Goal: Information Seeking & Learning: Check status

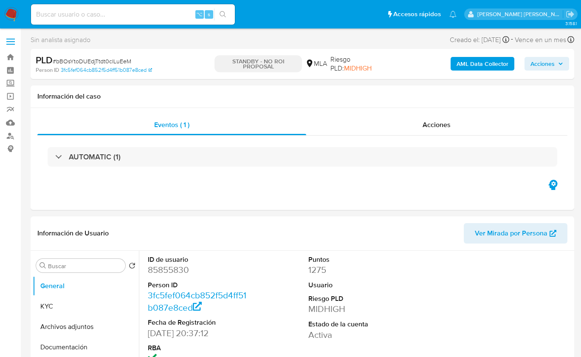
select select "10"
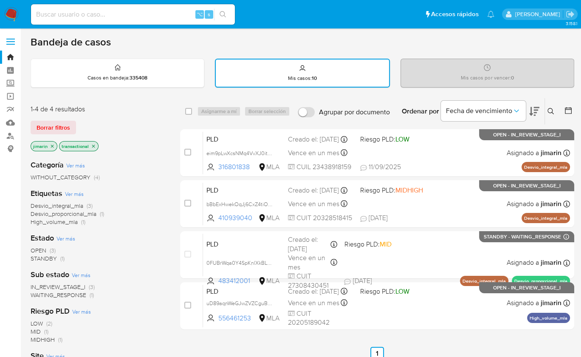
click at [12, 17] on img at bounding box center [11, 14] width 14 height 14
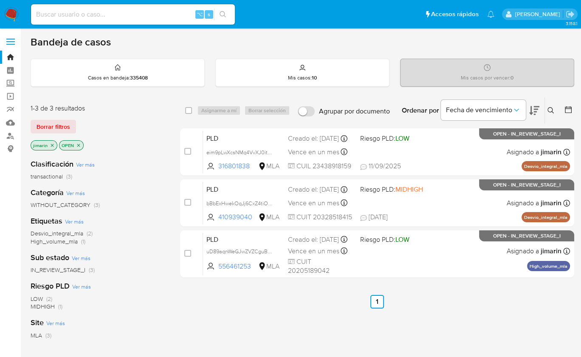
click at [78, 144] on icon "close-filter" at bounding box center [78, 145] width 3 height 3
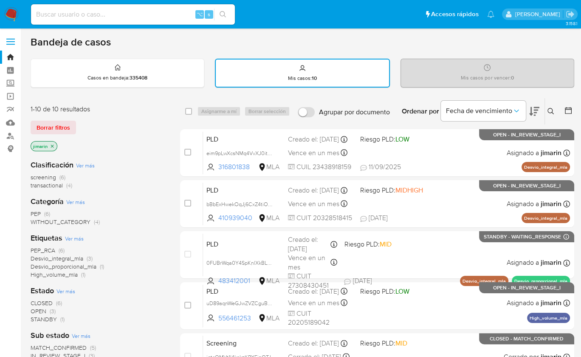
click at [54, 186] on span "transactional" at bounding box center [47, 185] width 32 height 8
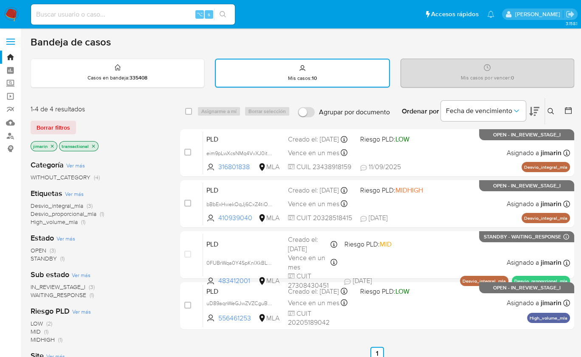
click at [155, 100] on div "1-4 de 4 resultados Borrar filtros jimarin transactional Categoría Ver más WITH…" at bounding box center [99, 290] width 136 height 385
click at [550, 112] on icon at bounding box center [550, 111] width 7 height 7
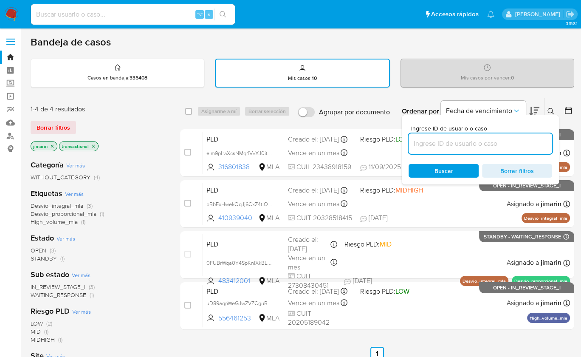
click at [528, 142] on input at bounding box center [481, 143] width 144 height 11
type input "1079319707"
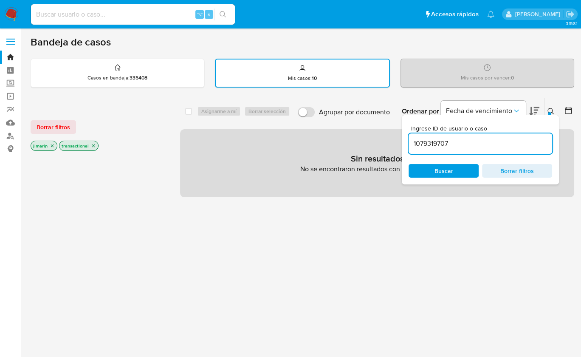
click at [93, 145] on icon "close-filter" at bounding box center [93, 145] width 5 height 5
click at [54, 145] on icon "close-filter" at bounding box center [52, 145] width 5 height 5
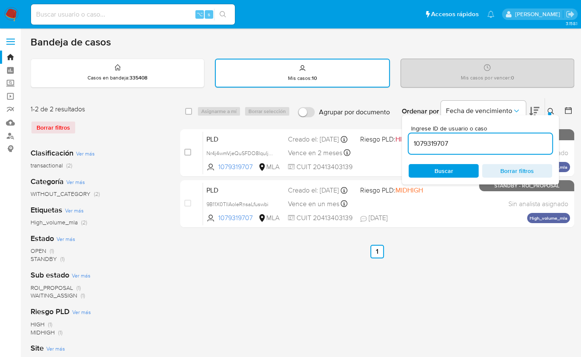
click at [548, 109] on icon at bounding box center [550, 111] width 7 height 7
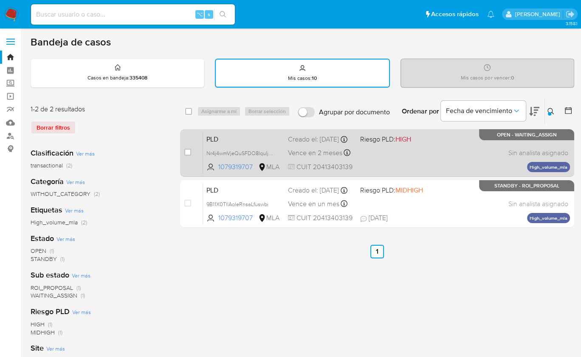
click at [435, 159] on div "PLD Nr4j4wmVjeQuSFDO8IquIjAa 1079319707 MLA Riesgo PLD: HIGH Creado el: 12/09/2…" at bounding box center [386, 152] width 367 height 43
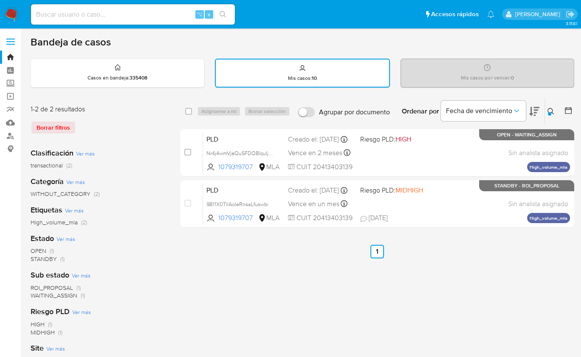
click at [9, 17] on img at bounding box center [11, 14] width 14 height 14
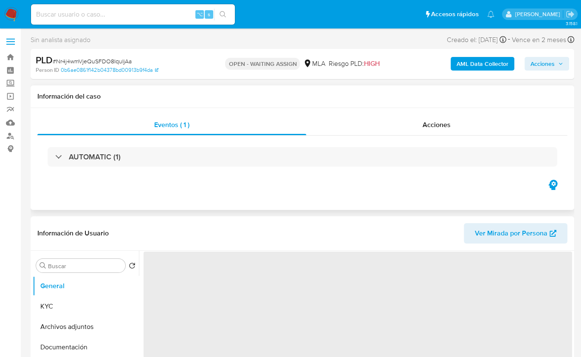
select select "10"
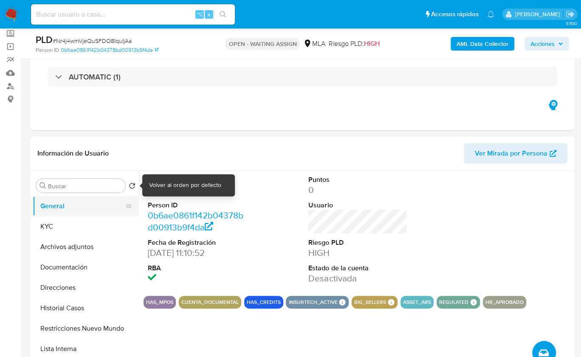
scroll to position [59, 0]
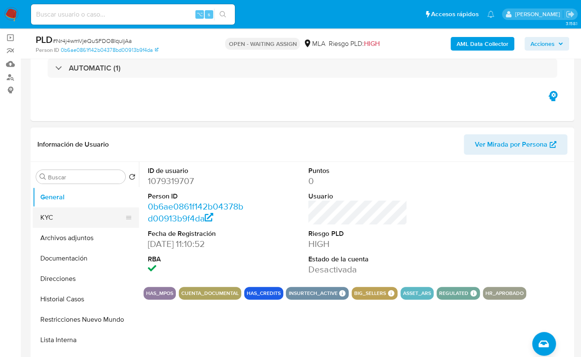
click at [76, 216] on button "KYC" at bounding box center [82, 217] width 99 height 20
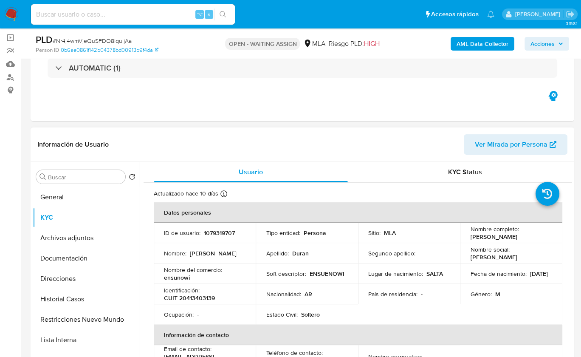
click at [219, 229] on p "1079319707" at bounding box center [219, 233] width 31 height 8
copy p "1079319707"
click at [277, 153] on header "Información de Usuario Ver Mirada por Persona" at bounding box center [302, 144] width 530 height 20
click at [85, 298] on button "Historial Casos" at bounding box center [82, 299] width 99 height 20
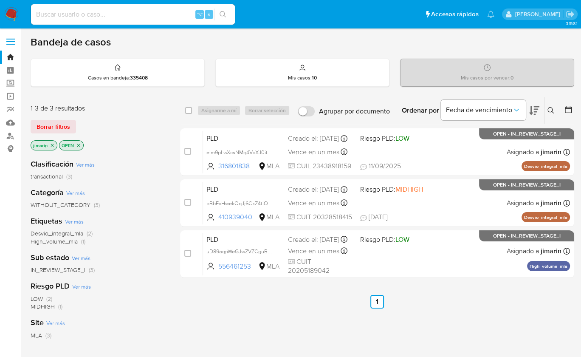
click at [307, 47] on div "Bandeja de casos" at bounding box center [303, 42] width 544 height 13
click at [547, 109] on icon at bounding box center [550, 110] width 6 height 6
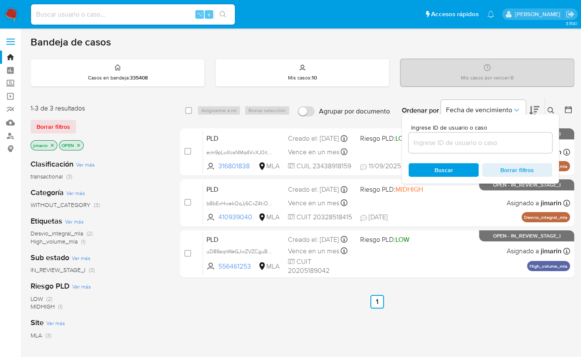
click at [511, 138] on input at bounding box center [481, 142] width 144 height 11
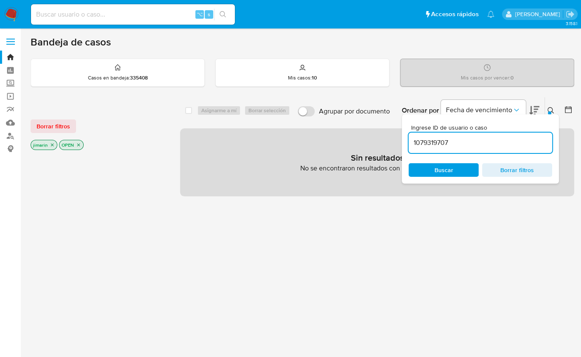
click at [79, 144] on icon "close-filter" at bounding box center [78, 144] width 5 height 5
click at [52, 144] on icon "close-filter" at bounding box center [52, 145] width 3 height 3
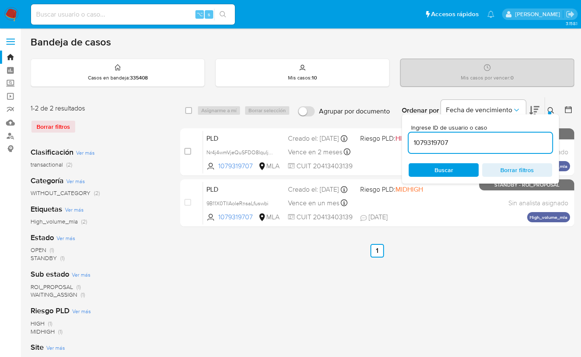
click at [554, 114] on div "Ingrese ID de usuario o caso 1079319707 Buscar Borrar filtros" at bounding box center [480, 148] width 157 height 69
click at [551, 108] on icon at bounding box center [550, 110] width 7 height 7
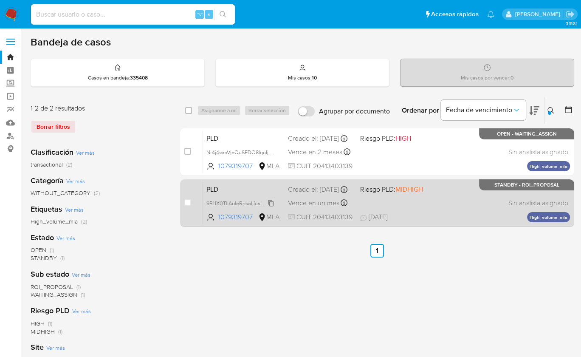
click at [272, 206] on icon at bounding box center [271, 203] width 7 height 7
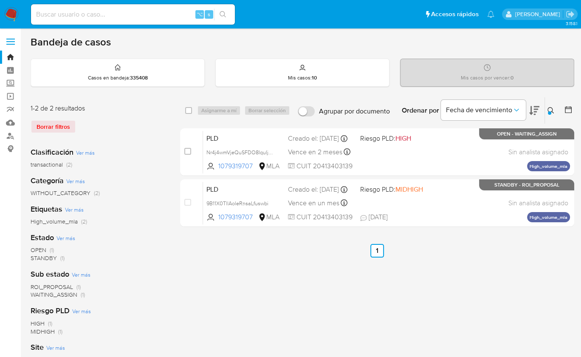
click at [414, 277] on div "select-all-cases-checkbox Asignarme a mí Borrar selección Agrupar por documento…" at bounding box center [377, 283] width 394 height 373
click at [551, 111] on icon at bounding box center [550, 110] width 7 height 7
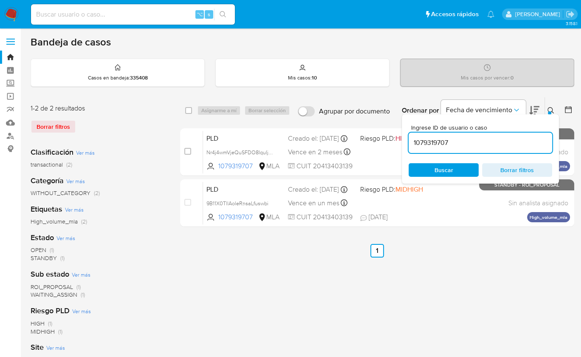
click at [507, 139] on input "1079319707" at bounding box center [481, 142] width 144 height 11
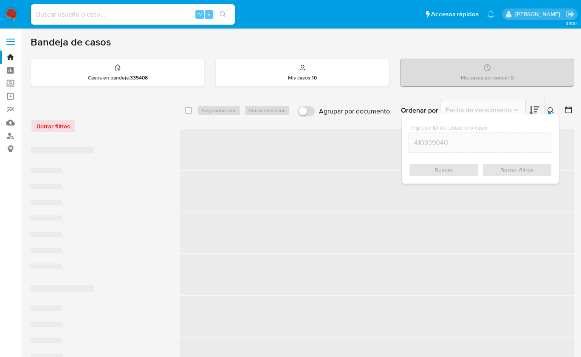
click at [550, 107] on icon at bounding box center [550, 110] width 7 height 7
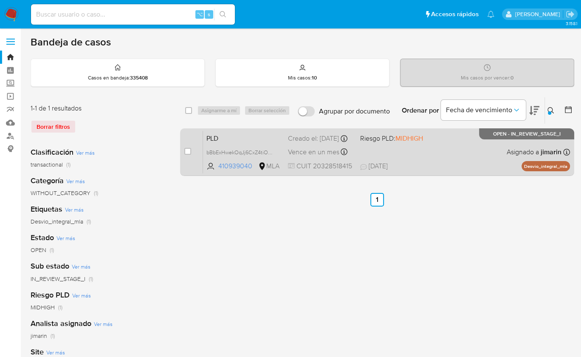
click at [446, 159] on div "PLD bBbExHwekOqJj6CxZ4tiOp9M 410939040 MLA Riesgo PLD: MIDHIGH Creado el: 12/08…" at bounding box center [386, 151] width 367 height 43
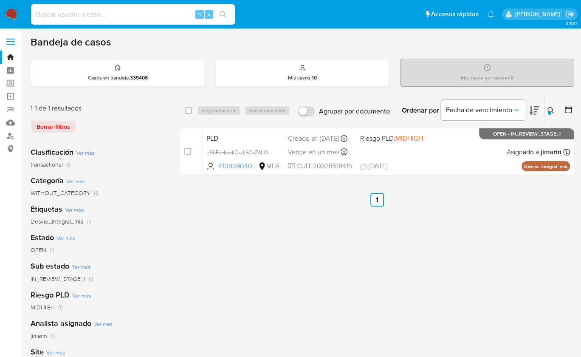
click at [554, 110] on button at bounding box center [552, 110] width 14 height 10
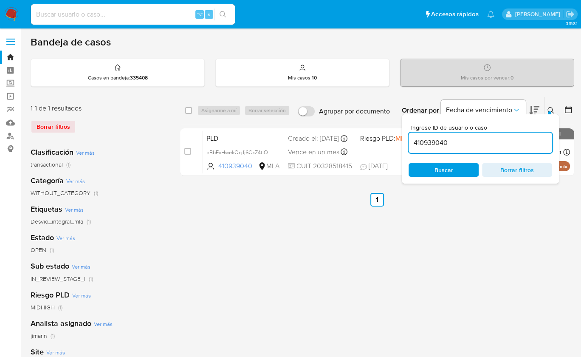
click at [468, 150] on div "410939040" at bounding box center [481, 143] width 144 height 20
click at [469, 144] on input "410939040" at bounding box center [481, 142] width 144 height 11
paste input "Nr4j4wmVjeQuSFDO8IquIjAa"
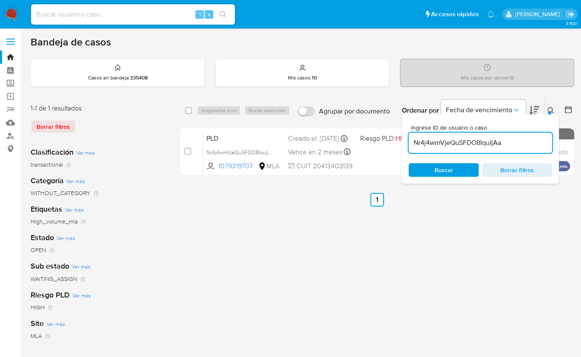
click at [502, 143] on input "Nr4j4wmVjeQuSFDO8IquIjAa" at bounding box center [481, 142] width 144 height 11
type input "1079319707"
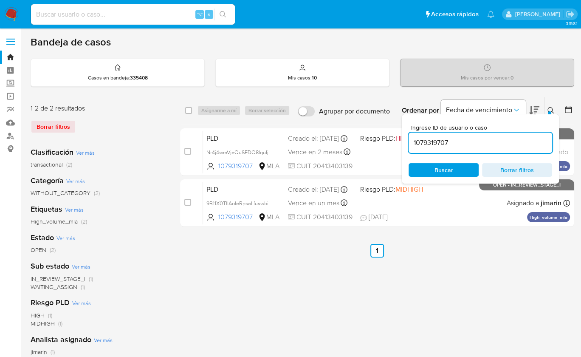
click at [553, 107] on icon at bounding box center [550, 110] width 7 height 7
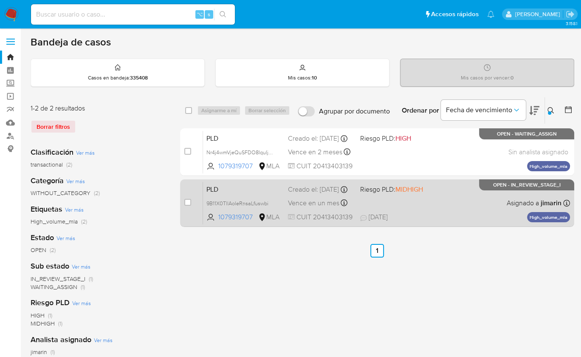
click at [392, 202] on div "PLD 9B11X0TllAoleRnsaLfuswbi 1079319707 MLA Riesgo PLD: MIDHIGH Creado el: 12/0…" at bounding box center [386, 202] width 367 height 43
click at [493, 214] on span "19/08/2025 19/08/2025 09:00" at bounding box center [429, 216] width 138 height 9
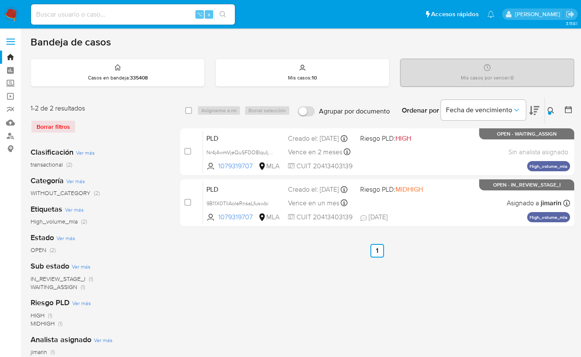
click at [16, 17] on img at bounding box center [11, 14] width 14 height 14
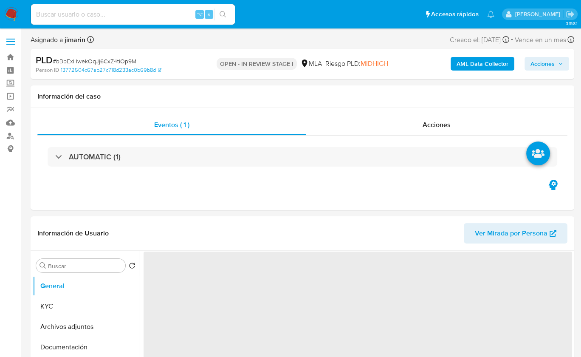
select select "10"
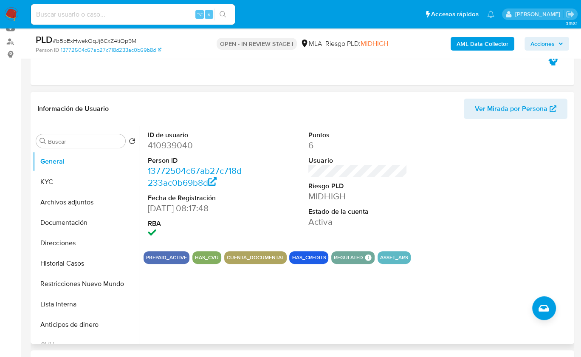
scroll to position [242, 0]
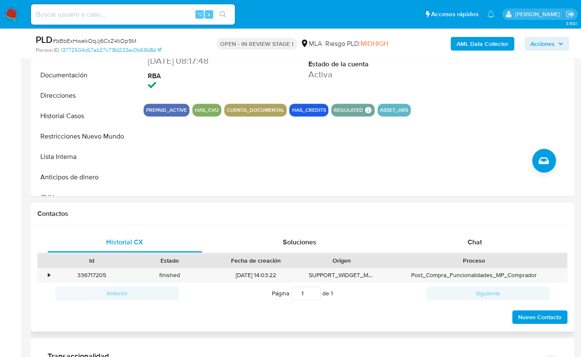
click at [496, 260] on div "Proceso" at bounding box center [473, 260] width 175 height 8
click at [500, 246] on div "Chat" at bounding box center [475, 242] width 155 height 20
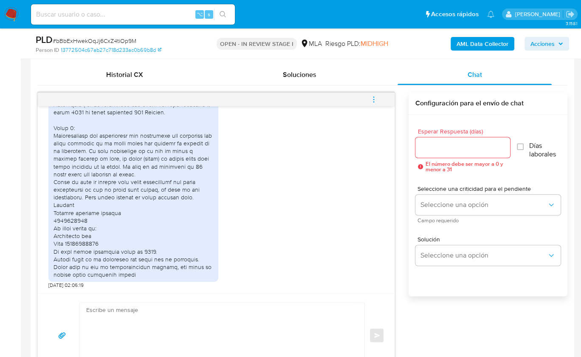
scroll to position [1304, 0]
click at [439, 319] on div "18/08/2025 17:31:59 Hola, Esperamos que te encuentres muy bien. Te consultamos …" at bounding box center [302, 234] width 530 height 285
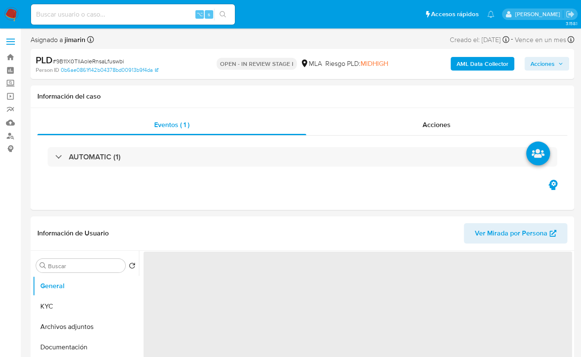
select select "10"
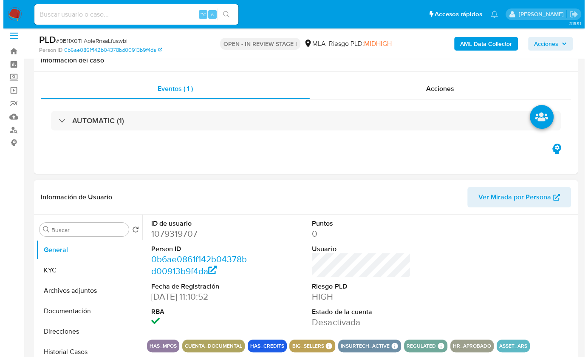
scroll to position [121, 0]
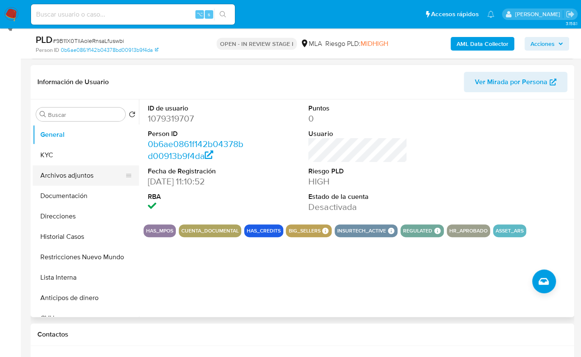
click at [90, 177] on button "Archivos adjuntos" at bounding box center [82, 175] width 99 height 20
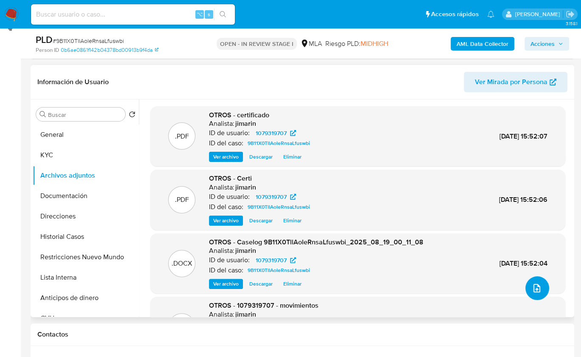
click at [527, 286] on button "upload-file" at bounding box center [537, 288] width 24 height 24
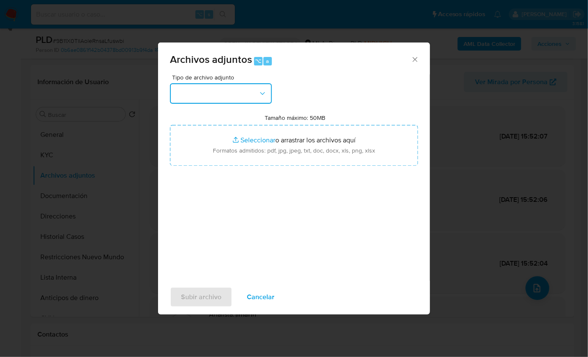
click at [190, 89] on button "button" at bounding box center [221, 93] width 102 height 20
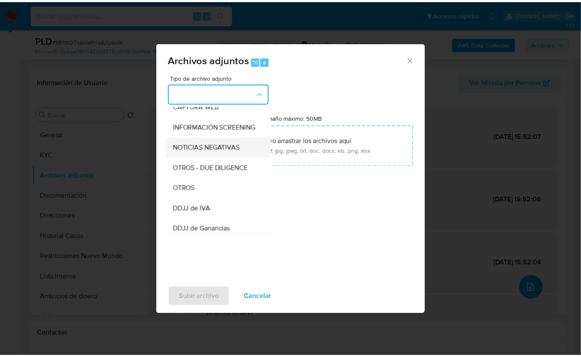
scroll to position [116, 0]
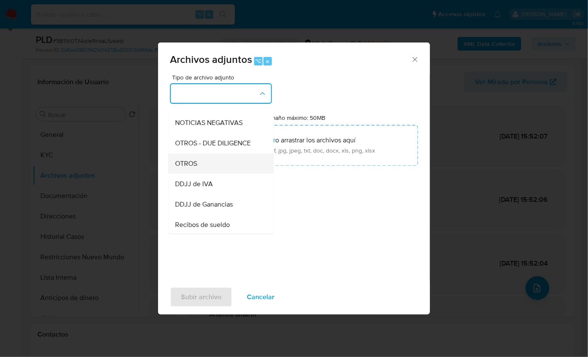
click at [203, 172] on div "OTROS" at bounding box center [218, 163] width 87 height 20
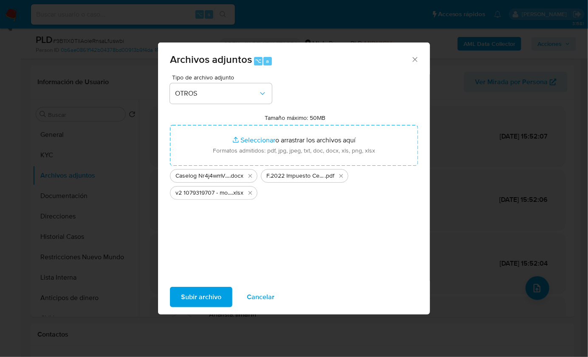
click at [198, 296] on span "Subir archivo" at bounding box center [201, 297] width 40 height 19
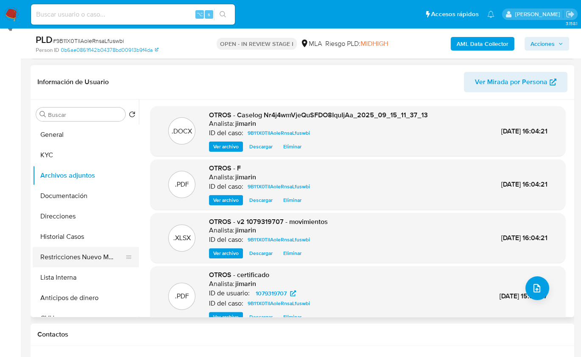
click at [83, 254] on button "Restricciones Nuevo Mundo" at bounding box center [82, 257] width 99 height 20
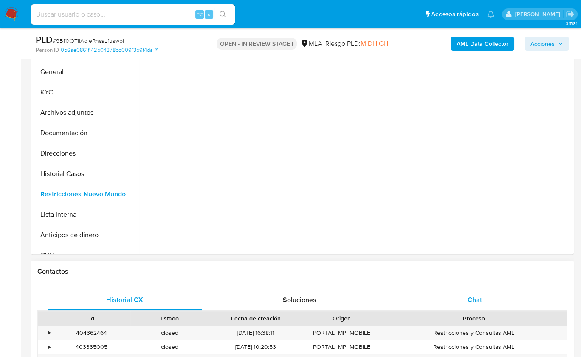
click at [488, 297] on div "Chat" at bounding box center [475, 300] width 155 height 20
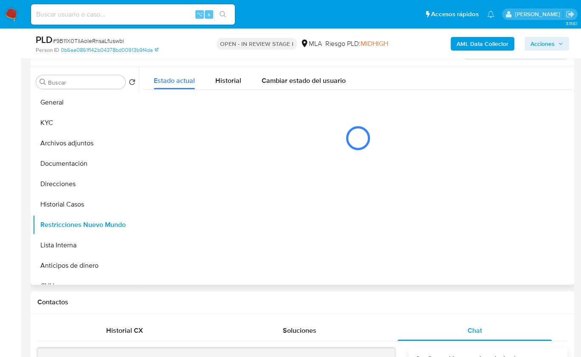
scroll to position [35, 0]
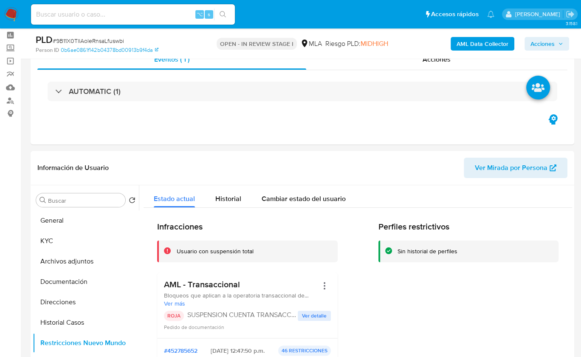
click at [542, 47] on span "Acciones" at bounding box center [542, 44] width 24 height 14
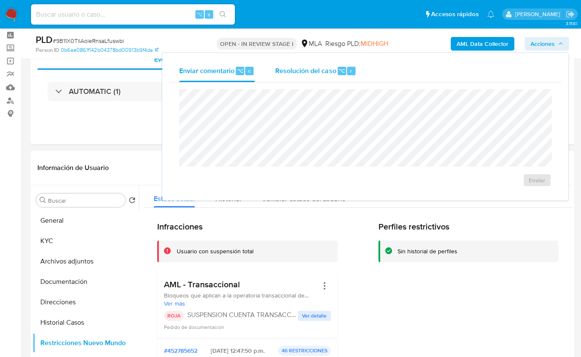
click at [317, 71] on span "Resolución del caso" at bounding box center [305, 70] width 61 height 10
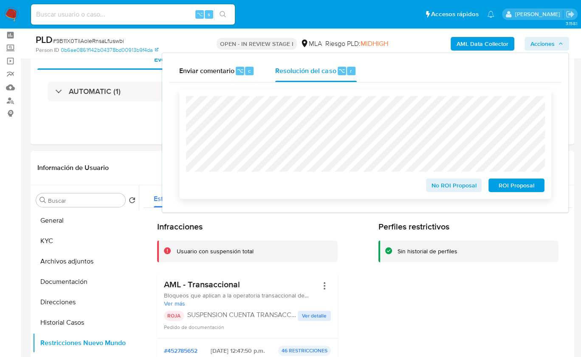
click at [520, 186] on span "ROI Proposal" at bounding box center [516, 185] width 44 height 12
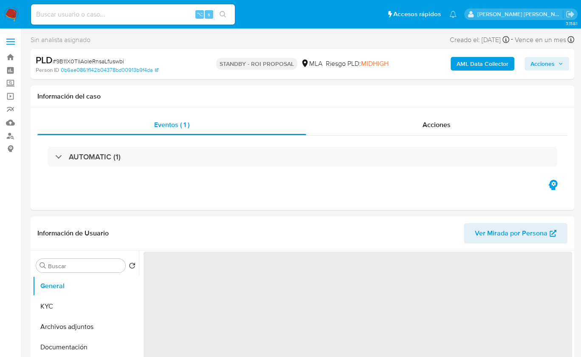
select select "10"
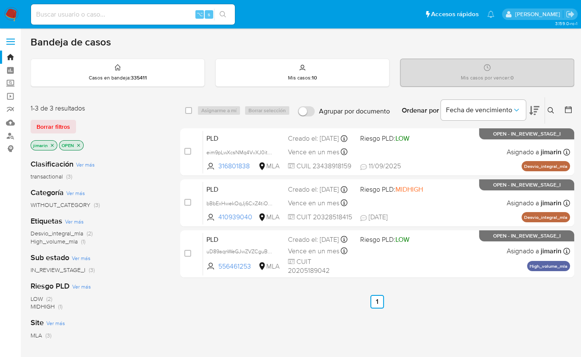
click at [78, 144] on icon "close-filter" at bounding box center [78, 145] width 5 height 5
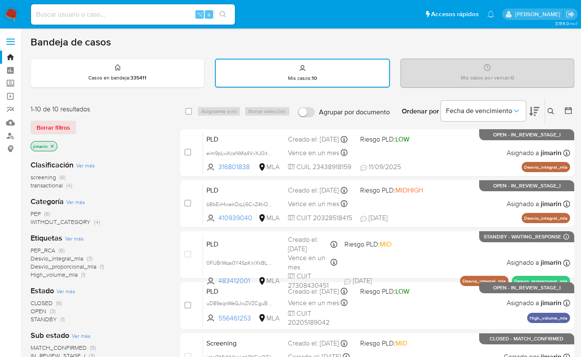
click at [54, 186] on span "transactional" at bounding box center [47, 185] width 32 height 8
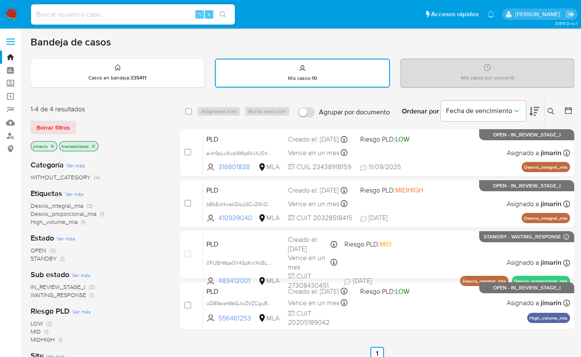
drag, startPoint x: 555, startPoint y: 114, endPoint x: 543, endPoint y: 125, distance: 16.2
click at [554, 114] on button at bounding box center [552, 111] width 14 height 10
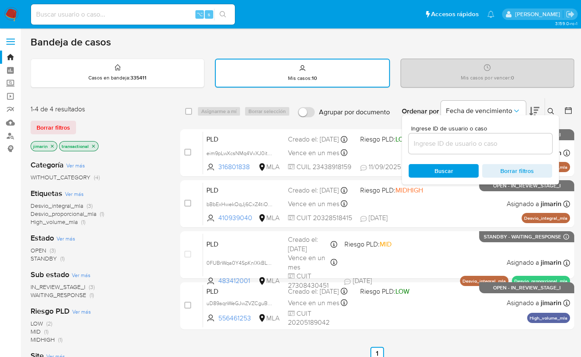
click at [524, 140] on input at bounding box center [481, 143] width 144 height 11
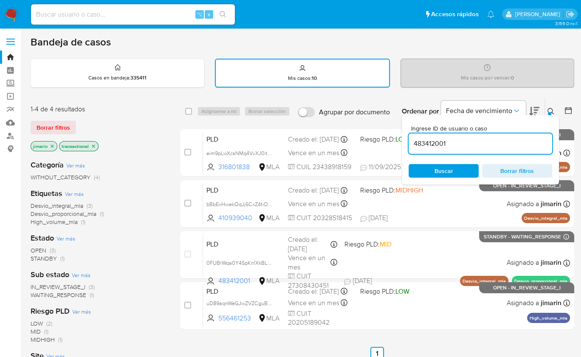
type input "483412001"
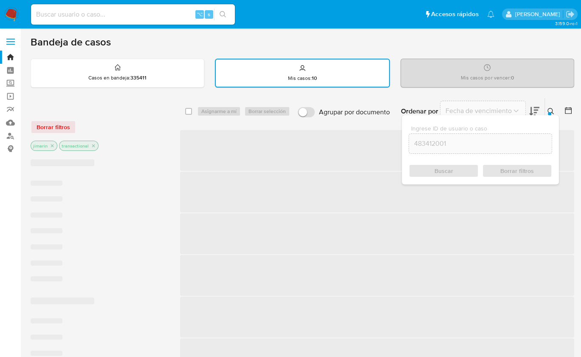
click at [550, 112] on div at bounding box center [549, 113] width 3 height 3
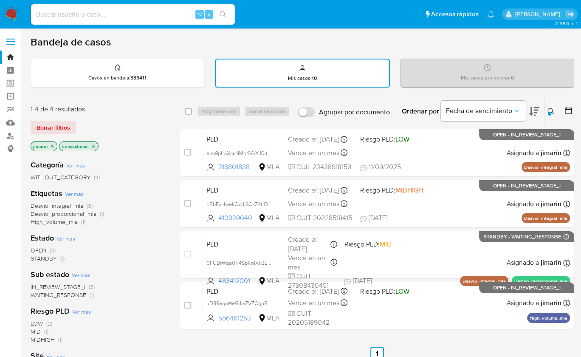
click at [550, 112] on div at bounding box center [549, 113] width 3 height 3
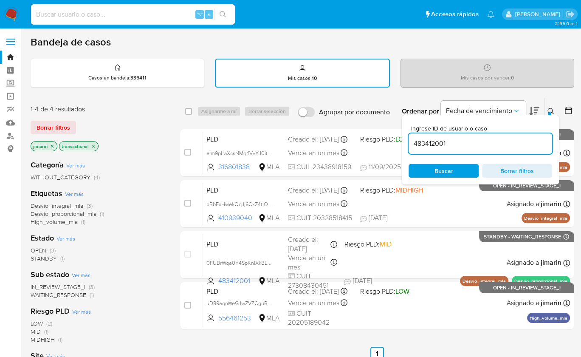
click at [471, 150] on div "483412001" at bounding box center [481, 143] width 144 height 20
click at [471, 144] on input "483412001" at bounding box center [481, 143] width 144 height 11
click at [550, 110] on icon at bounding box center [550, 111] width 7 height 7
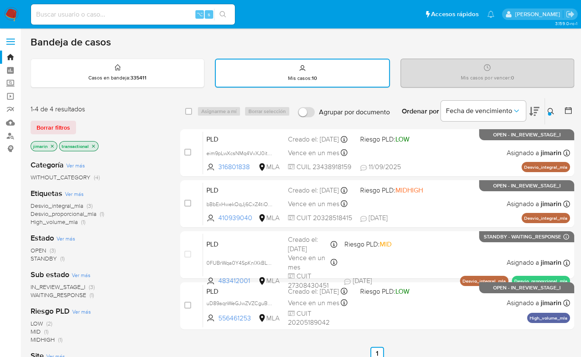
click at [17, 13] on img at bounding box center [11, 14] width 14 height 14
